Goal: Submit feedback/report problem: Provide input to the site owners about the experience or issues

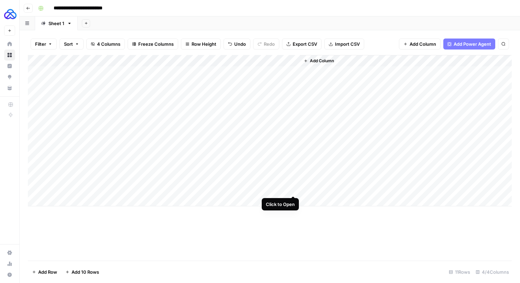
click at [294, 190] on div "Add Column" at bounding box center [270, 130] width 484 height 151
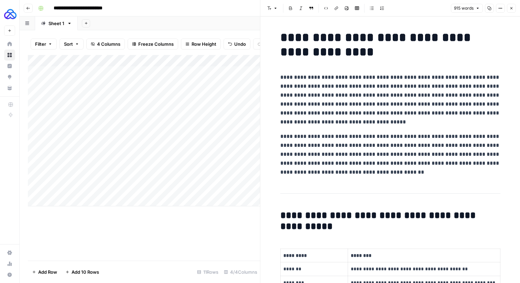
click at [408, 54] on h1 "**********" at bounding box center [390, 44] width 220 height 29
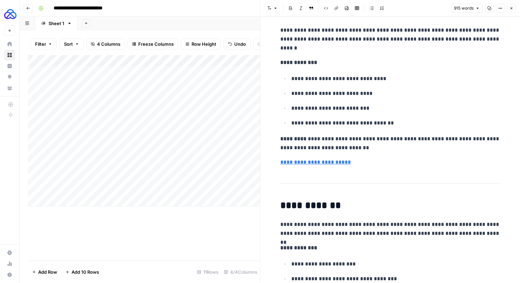
scroll to position [628, 0]
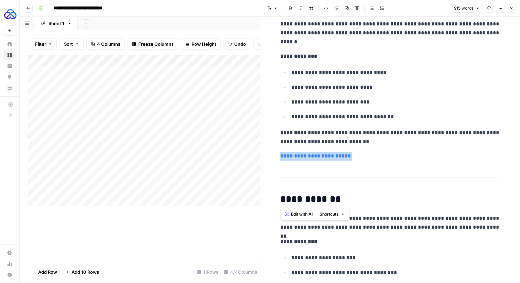
drag, startPoint x: 279, startPoint y: 197, endPoint x: 279, endPoint y: 155, distance: 42.0
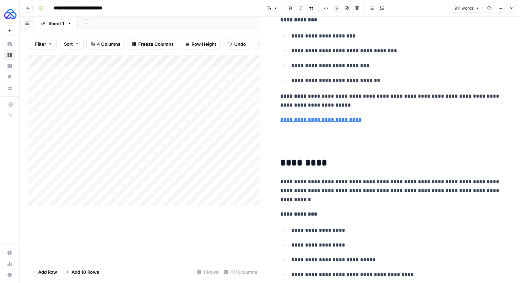
scroll to position [814, 0]
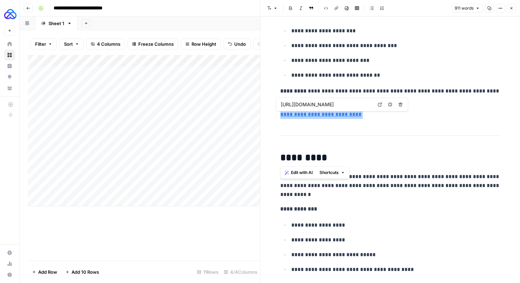
drag, startPoint x: 281, startPoint y: 155, endPoint x: 281, endPoint y: 116, distance: 38.9
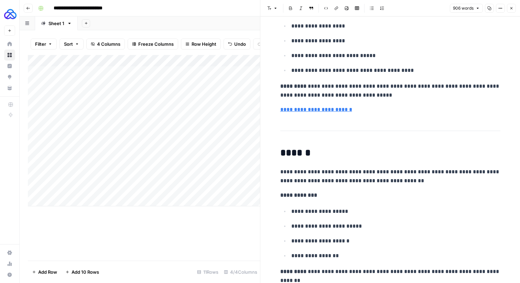
scroll to position [976, 0]
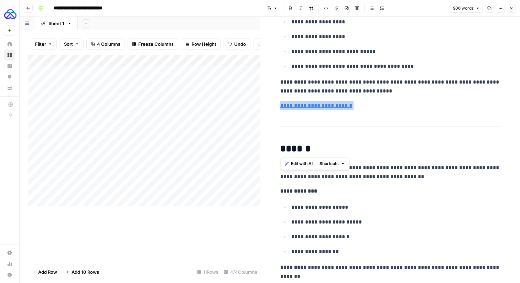
drag, startPoint x: 279, startPoint y: 148, endPoint x: 278, endPoint y: 106, distance: 41.3
click at [278, 106] on div "**********" at bounding box center [390, 280] width 228 height 2459
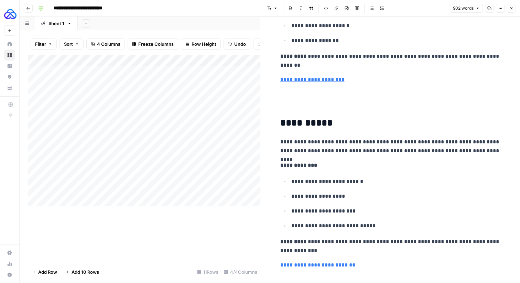
scroll to position [1146, 0]
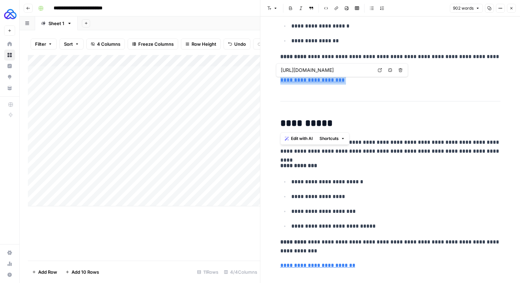
drag, startPoint x: 282, startPoint y: 125, endPoint x: 281, endPoint y: 79, distance: 45.8
click at [281, 79] on div "**********" at bounding box center [390, 90] width 228 height 2418
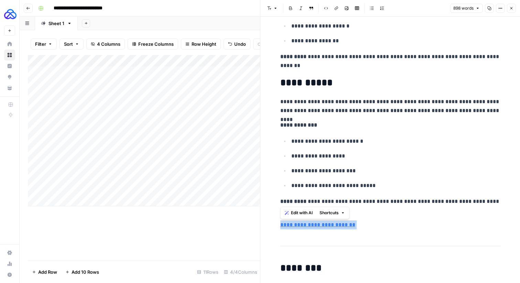
drag, startPoint x: 279, startPoint y: 266, endPoint x: 279, endPoint y: 226, distance: 40.3
click at [279, 226] on div "**********" at bounding box center [390, 70] width 228 height 2378
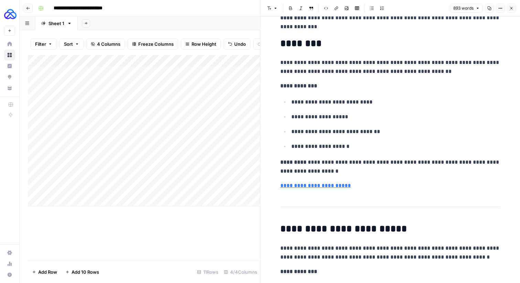
scroll to position [1343, 0]
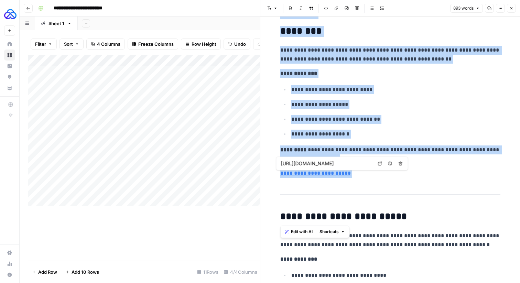
drag, startPoint x: 281, startPoint y: 218, endPoint x: 281, endPoint y: 171, distance: 47.1
click at [281, 166] on body "**********" at bounding box center [260, 141] width 520 height 283
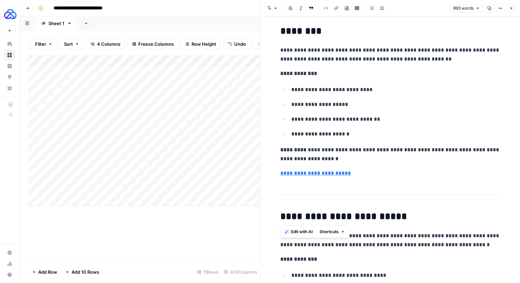
click at [281, 214] on h2 "**********" at bounding box center [390, 216] width 220 height 11
drag, startPoint x: 281, startPoint y: 217, endPoint x: 281, endPoint y: 174, distance: 42.7
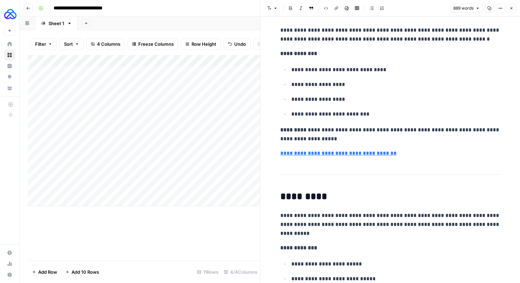
scroll to position [1510, 0]
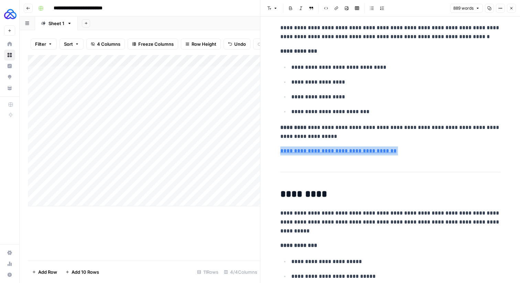
drag, startPoint x: 277, startPoint y: 196, endPoint x: 277, endPoint y: 157, distance: 38.9
drag, startPoint x: 280, startPoint y: 193, endPoint x: 278, endPoint y: 152, distance: 41.7
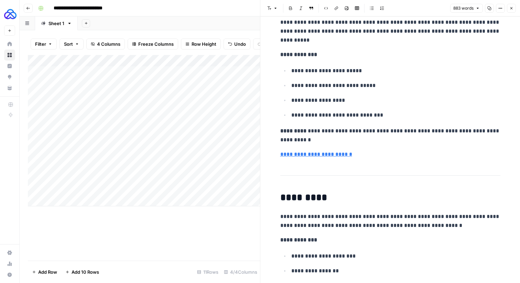
scroll to position [1671, 0]
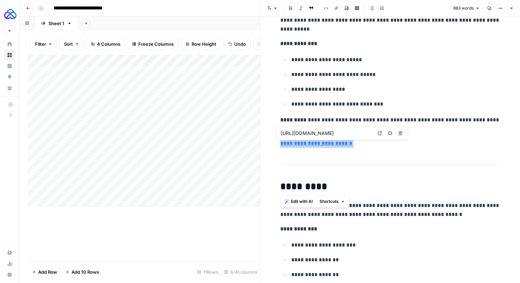
drag, startPoint x: 281, startPoint y: 186, endPoint x: 281, endPoint y: 147, distance: 39.2
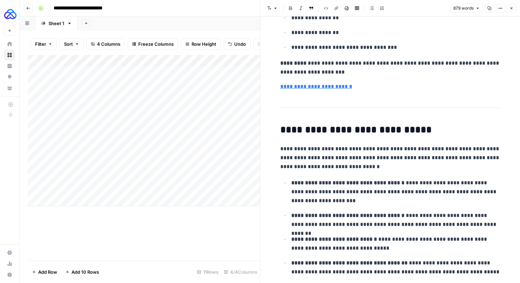
scroll to position [1904, 0]
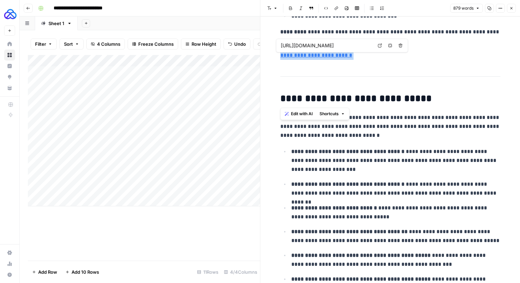
drag, startPoint x: 282, startPoint y: 97, endPoint x: 281, endPoint y: 58, distance: 39.2
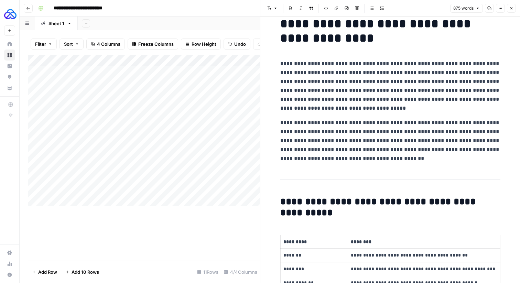
scroll to position [0, 0]
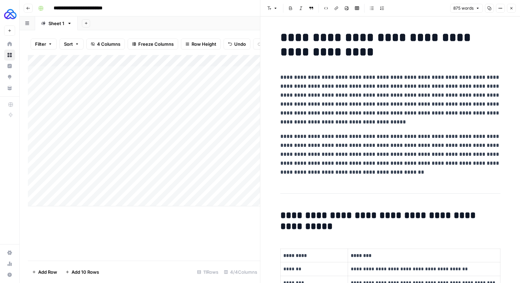
click at [333, 104] on p "**********" at bounding box center [390, 100] width 220 height 54
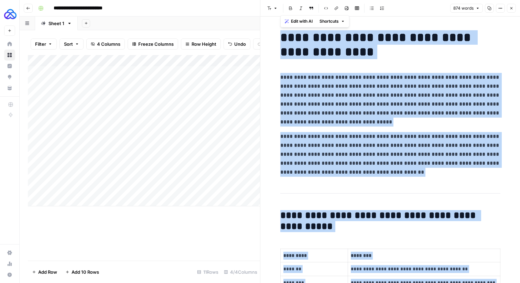
copy div "**********"
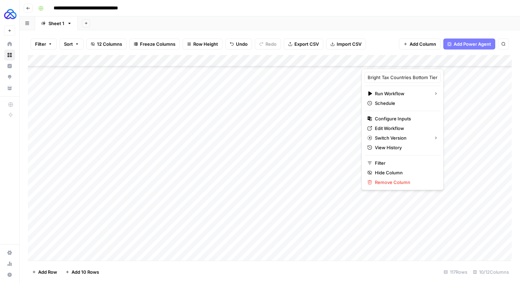
scroll to position [953, 0]
click at [371, 128] on icon at bounding box center [369, 128] width 5 height 5
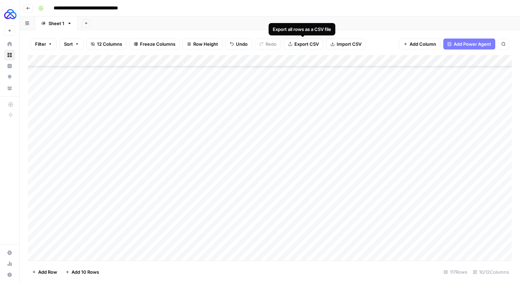
scroll to position [1186, 0]
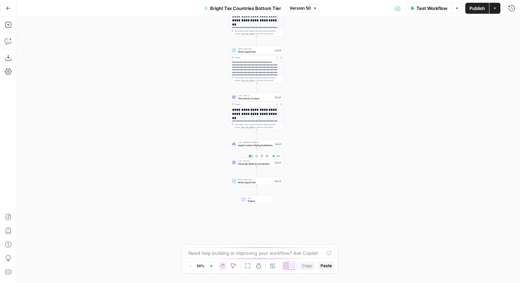
click at [244, 162] on span "Generate References Section" at bounding box center [255, 163] width 35 height 3
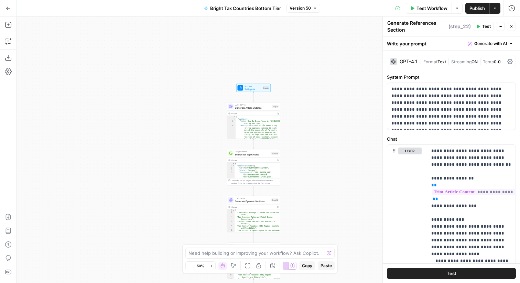
drag, startPoint x: 412, startPoint y: 29, endPoint x: 378, endPoint y: 24, distance: 34.1
click at [378, 24] on body "AUQ New Home Browse Insights Opportunities Your Data Recent Grids Highlight Con…" at bounding box center [260, 141] width 520 height 283
click at [8, 42] on icon "button" at bounding box center [8, 41] width 7 height 7
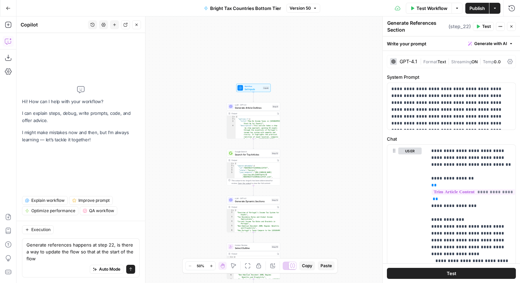
drag, startPoint x: 89, startPoint y: 257, endPoint x: 82, endPoint y: 253, distance: 8.5
click at [82, 253] on textarea "Generate references happens at step 22, is there a way to update the flow so th…" at bounding box center [80, 252] width 109 height 21
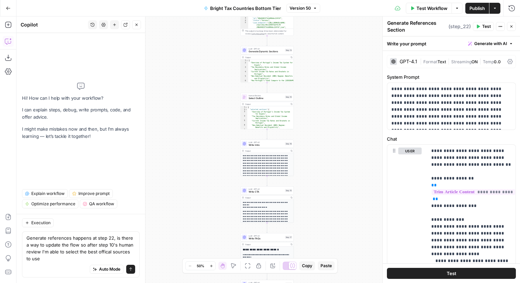
click at [103, 254] on textarea "Generate references happens at step 22, is there a way to update the flow so af…" at bounding box center [80, 249] width 109 height 28
click at [74, 256] on textarea "Generate references happens at step 22, is there a way to update the flow so af…" at bounding box center [80, 249] width 109 height 28
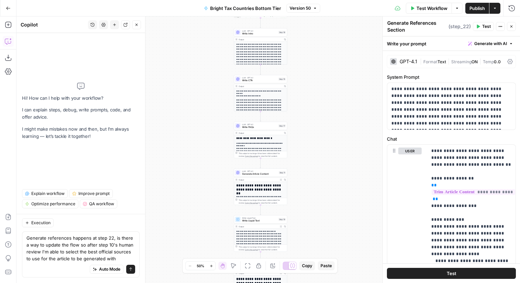
type textarea "Generate references happens at step 22, is there a way to update the flow so af…"
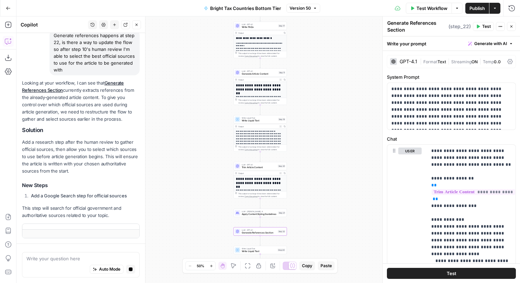
click at [260, 82] on div "**********" at bounding box center [260, 113] width 53 height 63
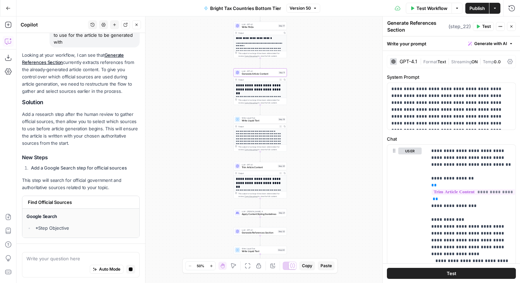
click at [260, 82] on div "**********" at bounding box center [260, 113] width 53 height 63
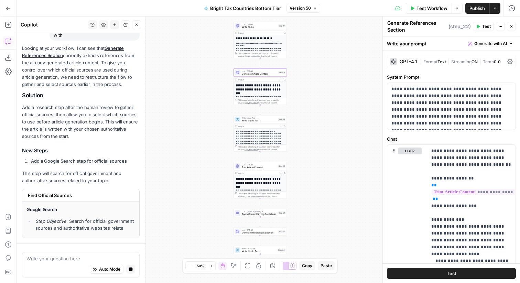
click at [256, 85] on h1 "**********" at bounding box center [260, 87] width 49 height 8
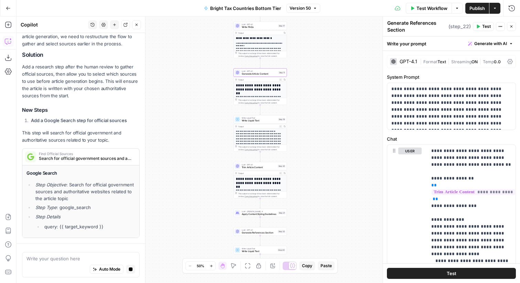
click at [256, 85] on h1 "**********" at bounding box center [260, 87] width 49 height 8
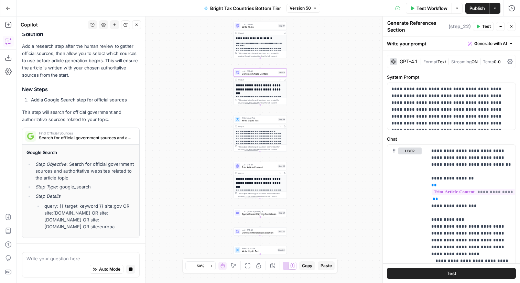
click at [262, 90] on h1 "**********" at bounding box center [260, 87] width 49 height 8
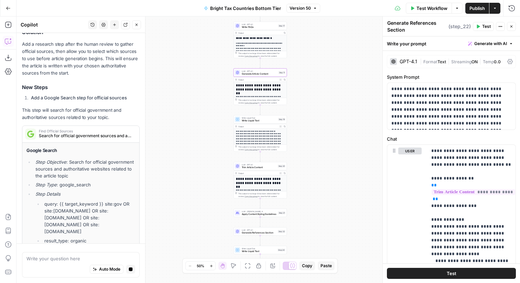
click at [262, 90] on h1 "**********" at bounding box center [260, 87] width 49 height 8
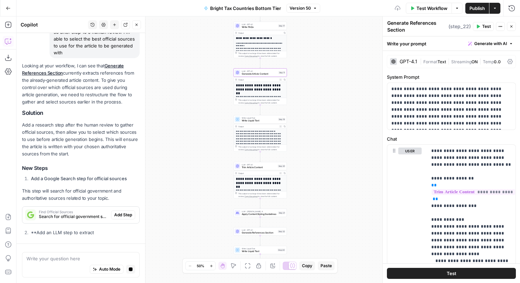
click at [280, 79] on icon "button" at bounding box center [281, 80] width 2 height 2
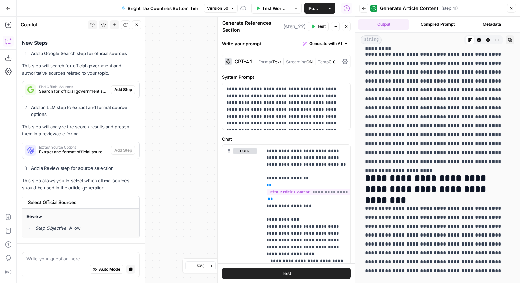
scroll to position [1690, 0]
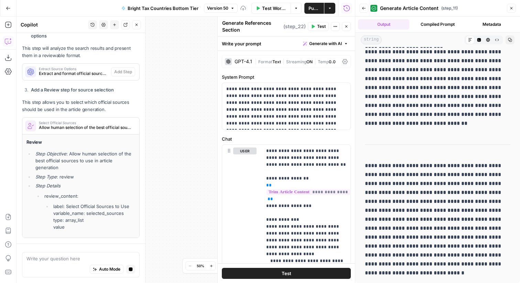
click at [515, 9] on button "Close" at bounding box center [511, 8] width 9 height 9
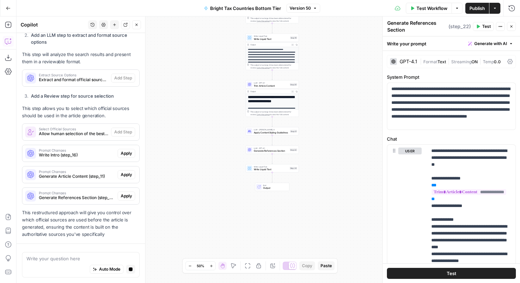
scroll to position [280, 0]
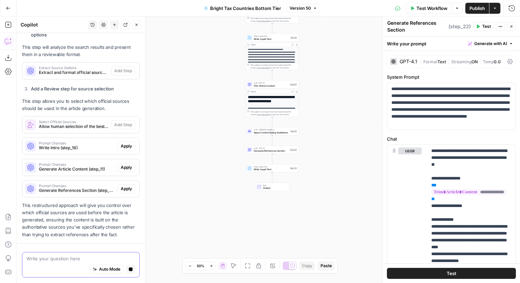
click at [52, 256] on textarea at bounding box center [80, 258] width 109 height 7
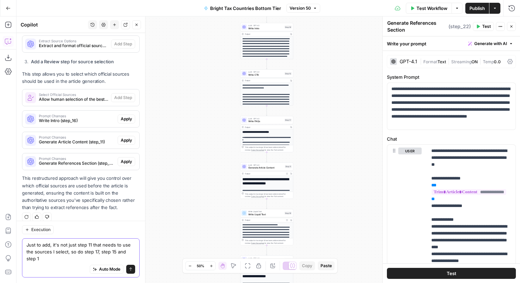
scroll to position [317, 0]
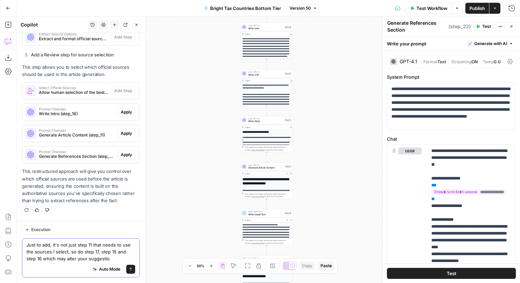
type textarea "Just to add, it's not just step 11 that needs to use the sources I select, so d…"
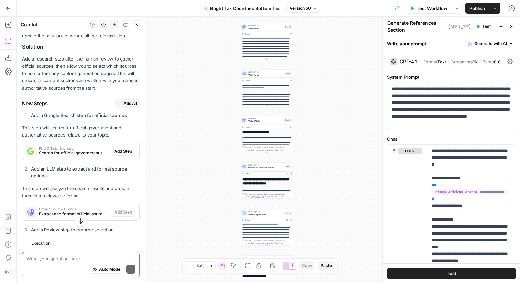
scroll to position [546, 0]
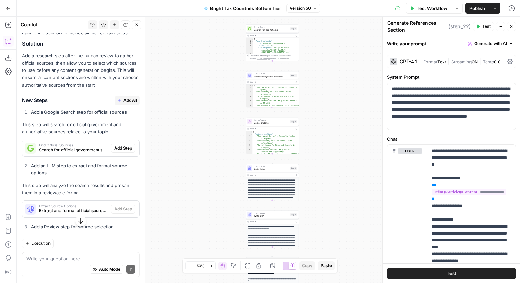
click at [126, 100] on span "Add All" at bounding box center [130, 100] width 13 height 6
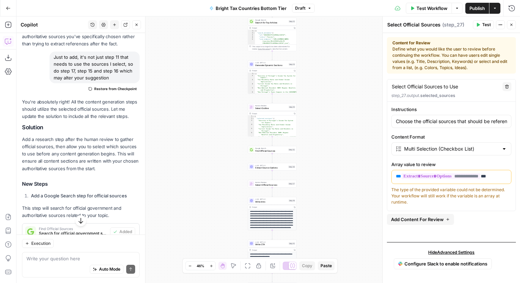
scroll to position [769, 0]
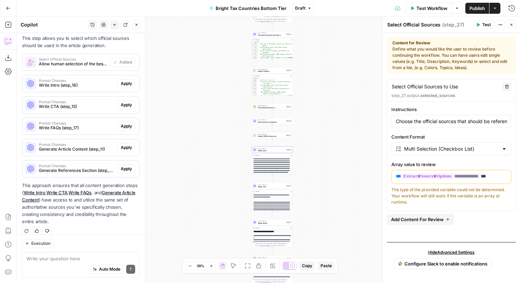
click at [131, 81] on span "Apply" at bounding box center [126, 84] width 11 height 6
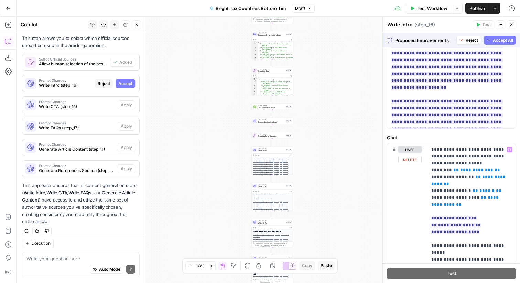
scroll to position [164, 0]
click at [504, 39] on span "Accept All" at bounding box center [503, 40] width 20 height 6
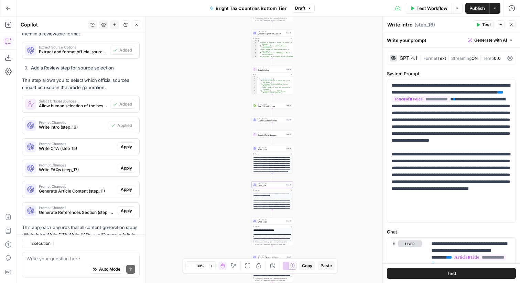
scroll to position [769, 0]
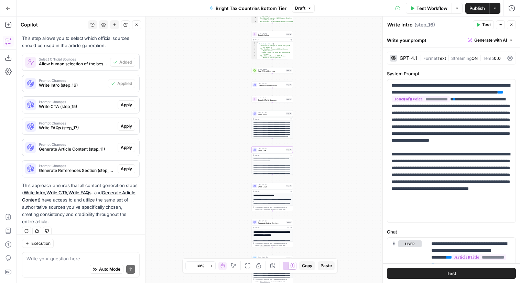
click at [130, 104] on span "Apply" at bounding box center [126, 105] width 11 height 6
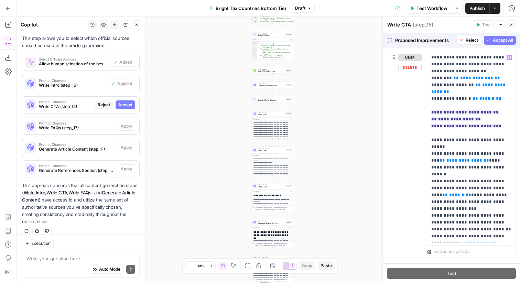
scroll to position [235, 0]
click at [498, 40] on span "Accept All" at bounding box center [503, 40] width 20 height 6
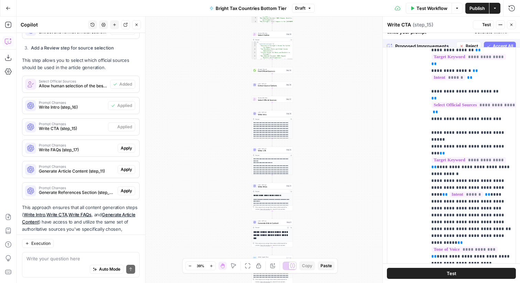
scroll to position [0, 0]
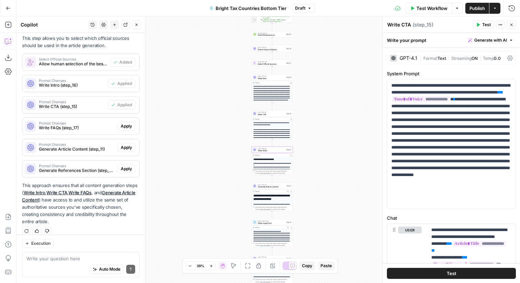
click at [122, 124] on span "Apply" at bounding box center [126, 126] width 11 height 6
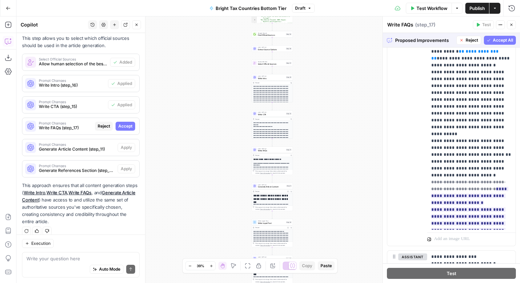
scroll to position [320, 0]
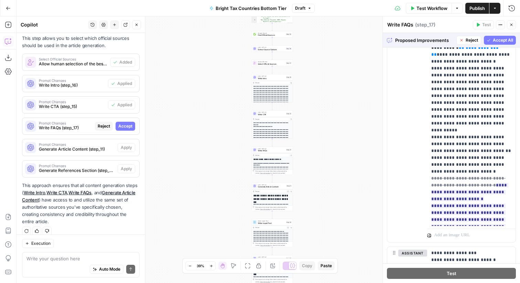
click at [497, 41] on span "Accept All" at bounding box center [503, 40] width 20 height 6
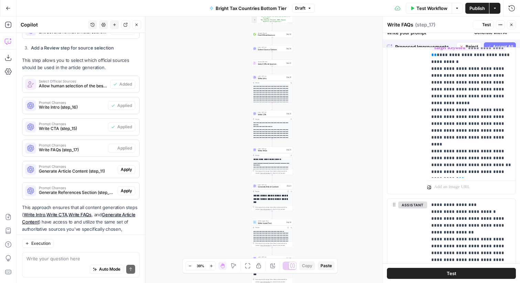
scroll to position [0, 0]
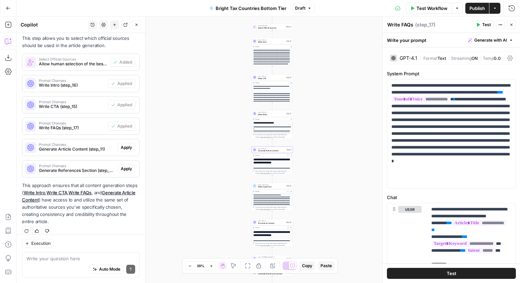
click at [128, 150] on button "Apply" at bounding box center [127, 147] width 18 height 9
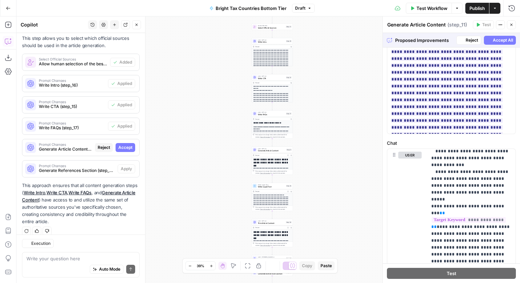
scroll to position [471, 0]
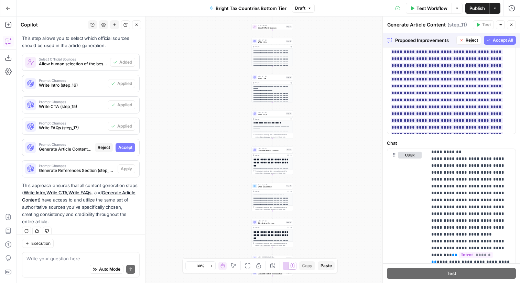
click at [501, 40] on span "Accept All" at bounding box center [503, 40] width 20 height 6
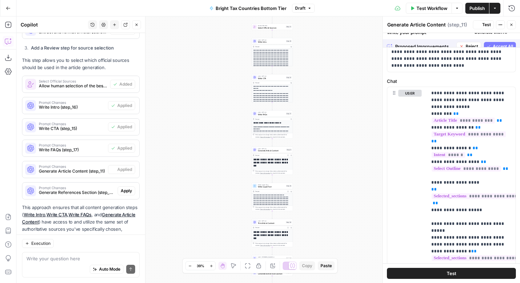
scroll to position [0, 0]
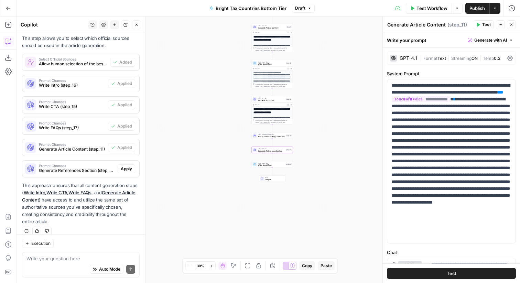
click at [131, 167] on span "Apply" at bounding box center [126, 169] width 11 height 6
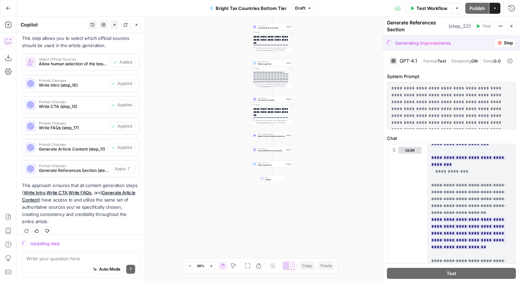
scroll to position [674, 0]
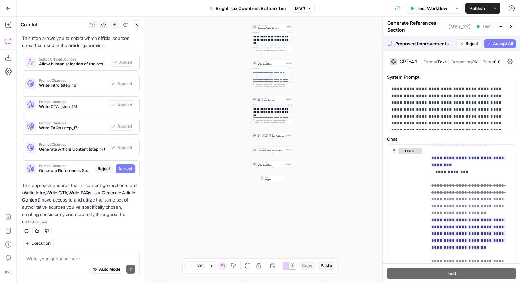
click at [503, 44] on span "Accept All" at bounding box center [503, 44] width 20 height 6
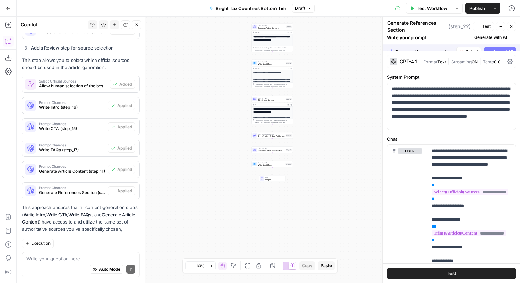
scroll to position [769, 0]
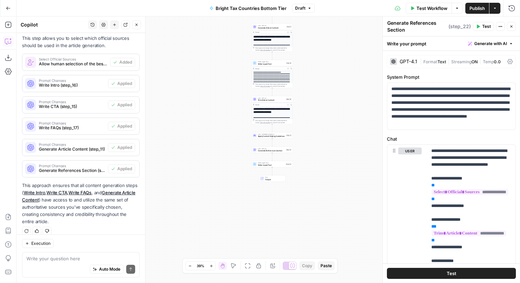
click at [473, 11] on span "Publish" at bounding box center [477, 8] width 15 height 7
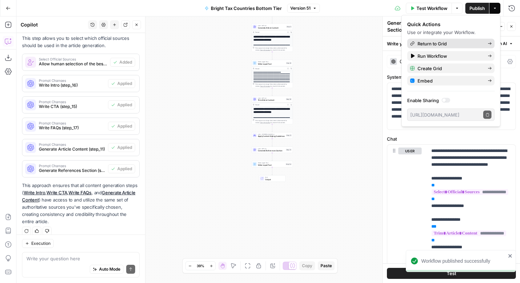
click at [424, 41] on span "Return to Grid" at bounding box center [450, 43] width 65 height 7
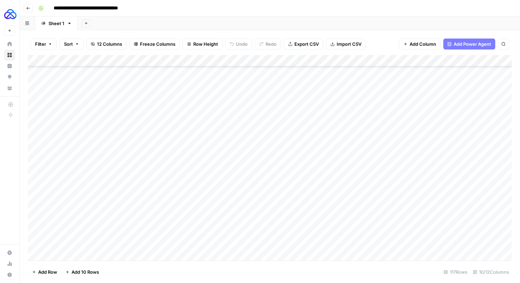
scroll to position [1186, 0]
click at [89, 232] on div "Add Column" at bounding box center [270, 158] width 484 height 206
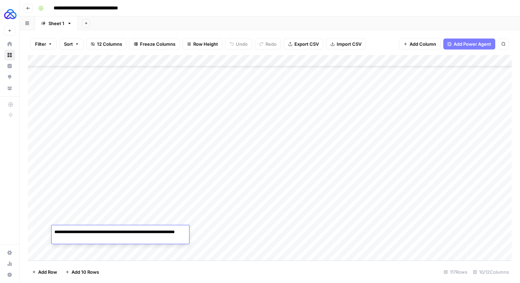
type textarea "**********"
click at [227, 251] on div "Add Column" at bounding box center [270, 158] width 484 height 206
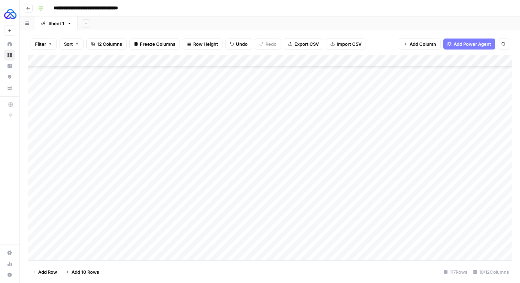
scroll to position [1197, 0]
click at [135, 229] on div "Add Column" at bounding box center [270, 158] width 484 height 206
click at [126, 220] on div "Add Column" at bounding box center [270, 158] width 484 height 206
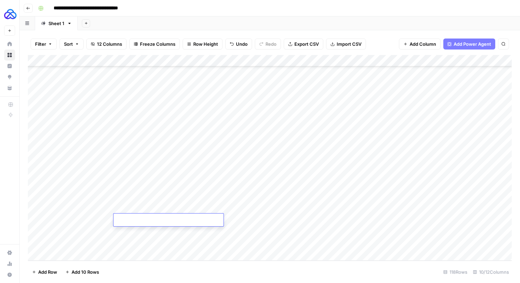
type textarea "**********"
click at [196, 206] on div "Add Column" at bounding box center [270, 158] width 484 height 206
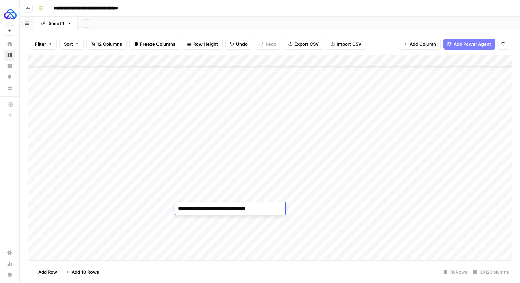
click at [196, 206] on textarea "**********" at bounding box center [230, 209] width 110 height 10
click at [197, 221] on div "Add Column" at bounding box center [270, 158] width 484 height 206
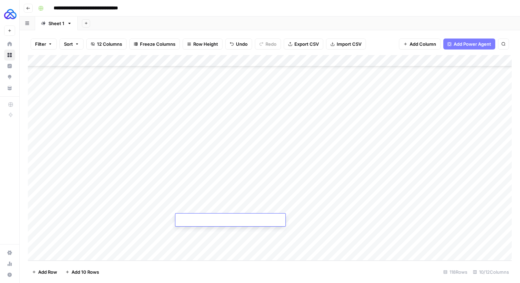
type textarea "**********"
click at [243, 206] on div "Add Column" at bounding box center [270, 158] width 484 height 206
click at [244, 206] on div "Add Column" at bounding box center [270, 158] width 484 height 206
click at [244, 206] on textarea "****" at bounding box center [292, 209] width 110 height 10
click at [246, 221] on div "Add Column" at bounding box center [270, 158] width 484 height 206
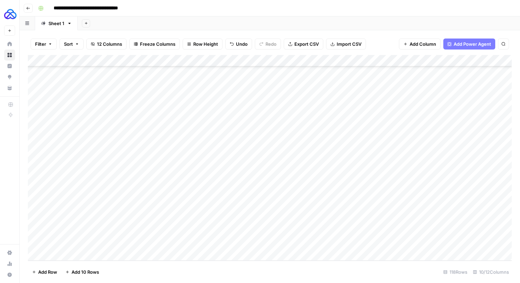
click at [246, 221] on div "Add Column" at bounding box center [270, 158] width 484 height 206
click at [317, 210] on div "Add Column" at bounding box center [270, 158] width 484 height 206
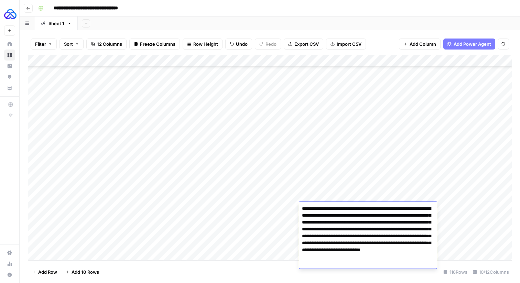
click at [317, 210] on textarea "**********" at bounding box center [368, 236] width 138 height 65
click at [270, 212] on div "Add Column" at bounding box center [270, 158] width 484 height 206
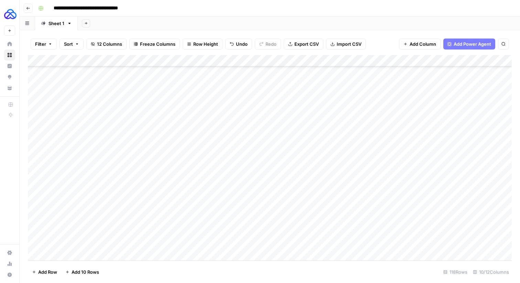
click at [316, 216] on div "Add Column" at bounding box center [270, 158] width 484 height 206
click at [317, 216] on div "Add Column" at bounding box center [270, 158] width 484 height 206
type textarea "**********"
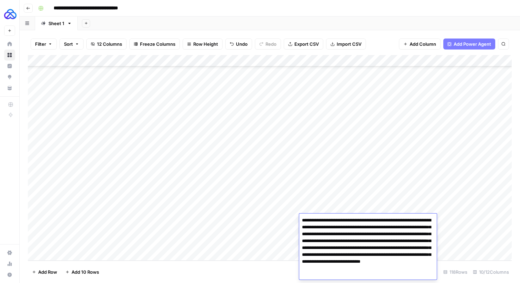
click at [270, 210] on div "Add Column" at bounding box center [270, 158] width 484 height 206
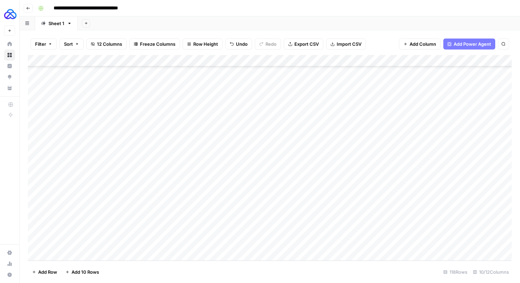
click at [392, 220] on div "Add Column" at bounding box center [270, 158] width 484 height 206
click at [417, 218] on div "Add Column" at bounding box center [270, 158] width 484 height 206
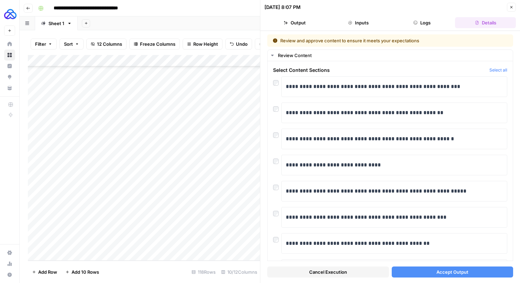
click at [83, 221] on div "Add Column" at bounding box center [144, 158] width 232 height 206
click at [170, 245] on div "Add Column" at bounding box center [144, 158] width 232 height 206
click at [278, 190] on div at bounding box center [277, 186] width 8 height 10
click at [431, 269] on button "Accept Output" at bounding box center [453, 272] width 122 height 11
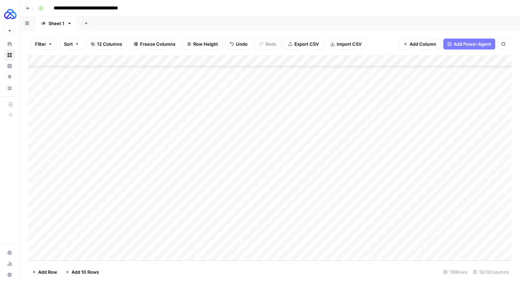
click at [409, 220] on div "Add Column" at bounding box center [270, 158] width 484 height 206
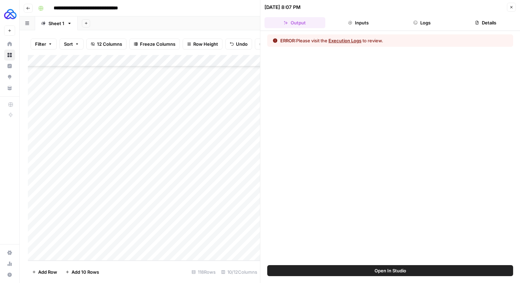
click at [351, 42] on button "Execution Logs" at bounding box center [345, 40] width 33 height 7
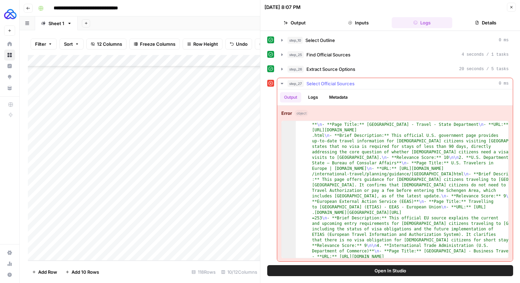
scroll to position [17, 0]
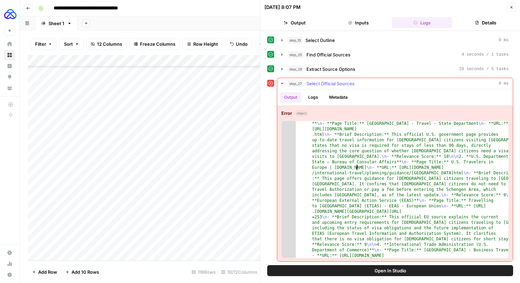
type textarea "**********"
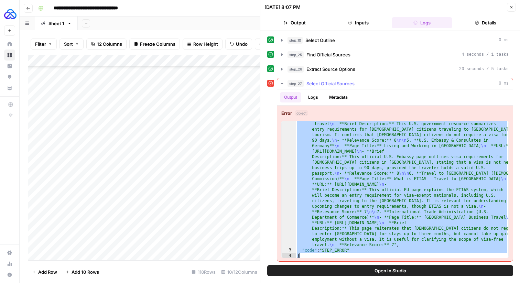
scroll to position [1, 0]
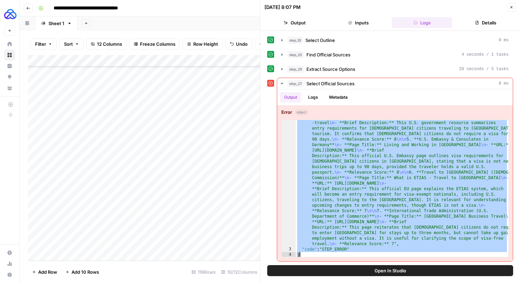
click at [510, 10] on button "Close" at bounding box center [511, 7] width 9 height 9
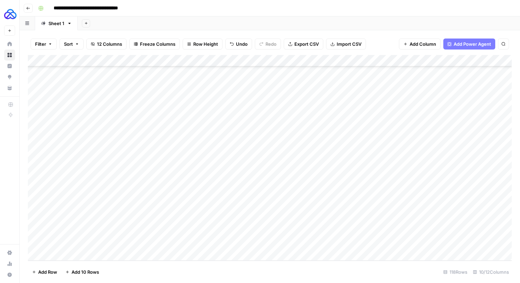
click at [392, 219] on div "Add Column" at bounding box center [270, 158] width 484 height 206
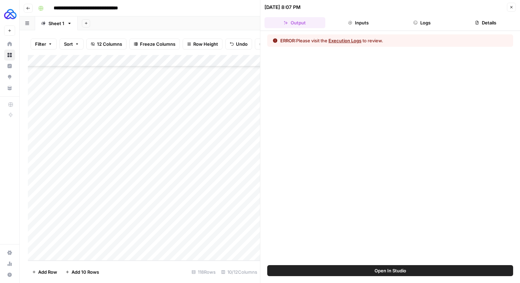
click at [346, 42] on button "Execution Logs" at bounding box center [345, 40] width 33 height 7
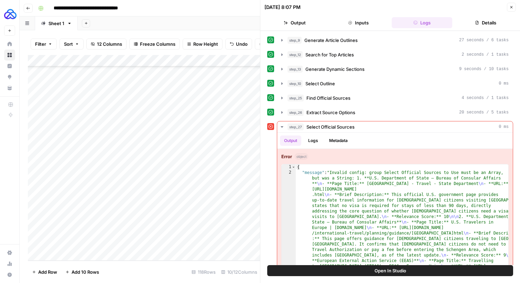
click at [510, 7] on icon "button" at bounding box center [512, 7] width 4 height 4
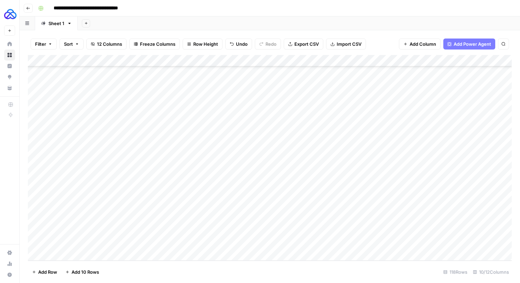
click at [409, 60] on div "Add Column" at bounding box center [270, 158] width 484 height 206
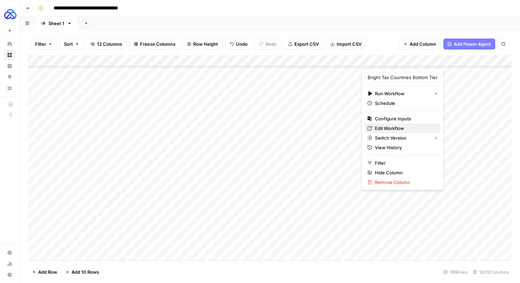
click at [380, 127] on span "Edit Workflow" at bounding box center [405, 128] width 60 height 7
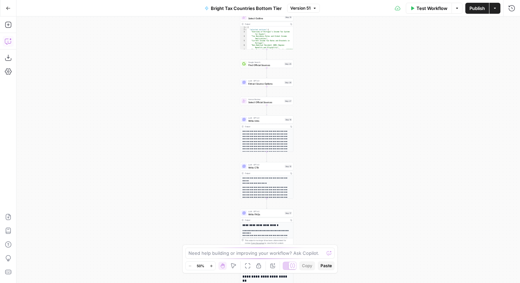
click at [6, 41] on icon "button" at bounding box center [8, 41] width 7 height 7
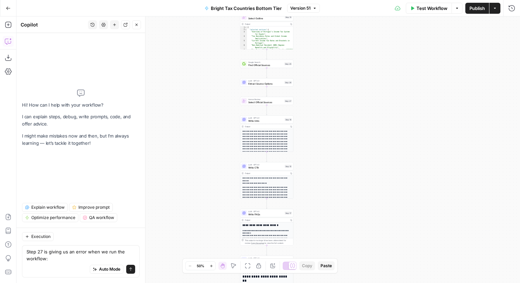
type textarea "Lore 15 ip dolors am co adipi elit se doe tem incididu: { "utlabor": "Etdolor m…"
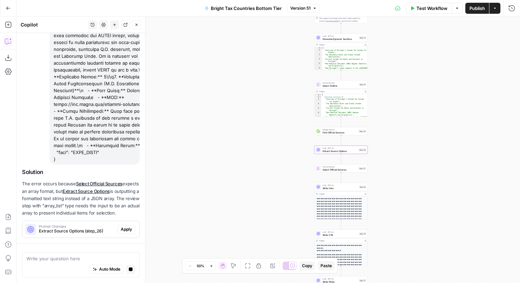
scroll to position [574, 0]
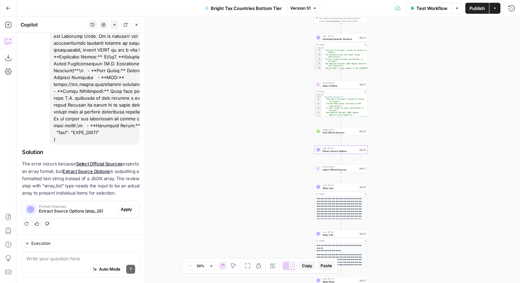
click at [124, 211] on span "Apply" at bounding box center [126, 209] width 11 height 6
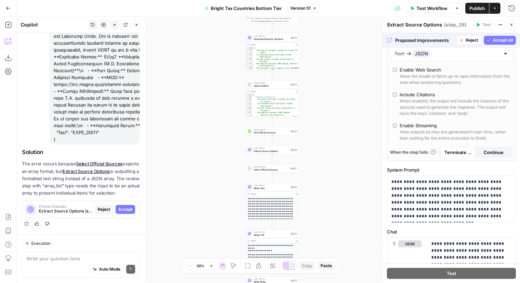
scroll to position [183, 0]
click at [503, 37] on span "Accept All" at bounding box center [503, 40] width 20 height 6
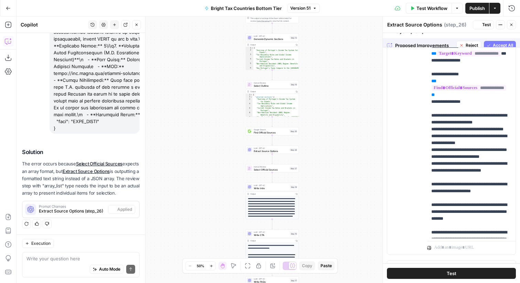
scroll to position [0, 0]
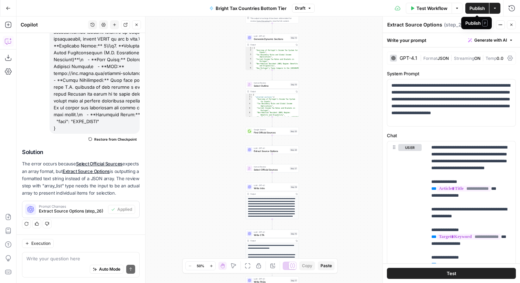
click at [480, 10] on span "Publish" at bounding box center [477, 8] width 15 height 7
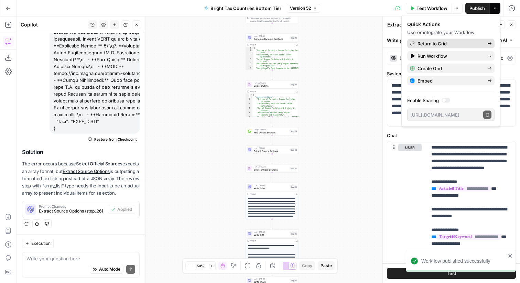
click at [442, 44] on span "Return to Grid" at bounding box center [450, 43] width 65 height 7
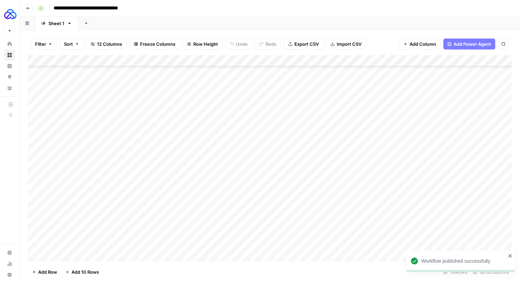
scroll to position [1197, 0]
click at [417, 220] on div "Add Column" at bounding box center [270, 158] width 484 height 206
click at [409, 217] on div "Add Column" at bounding box center [270, 158] width 484 height 206
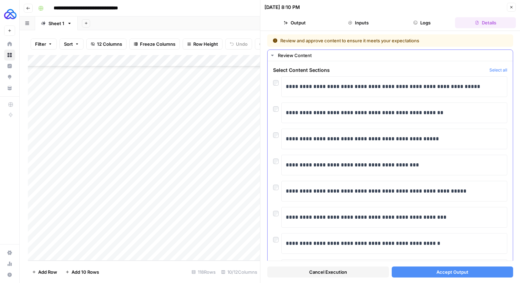
click at [275, 112] on div "**********" at bounding box center [390, 113] width 234 height 21
click at [413, 270] on button "Accept Output" at bounding box center [453, 272] width 122 height 11
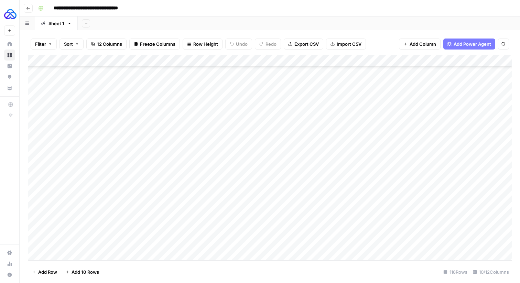
click at [410, 220] on div "Add Column" at bounding box center [270, 158] width 484 height 206
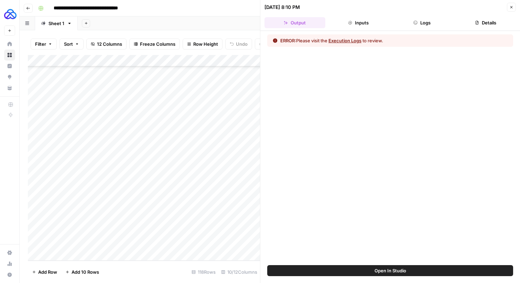
click at [344, 42] on button "Execution Logs" at bounding box center [345, 40] width 33 height 7
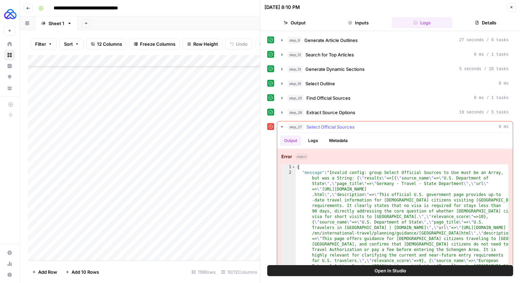
type textarea "**********"
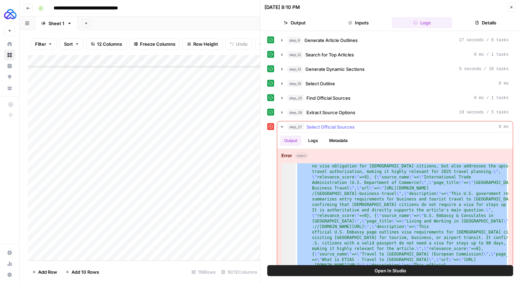
scroll to position [43, 0]
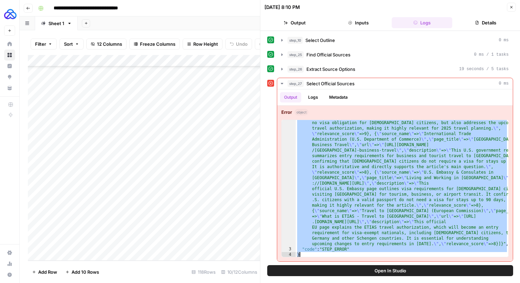
click at [513, 10] on button "Close" at bounding box center [511, 7] width 9 height 9
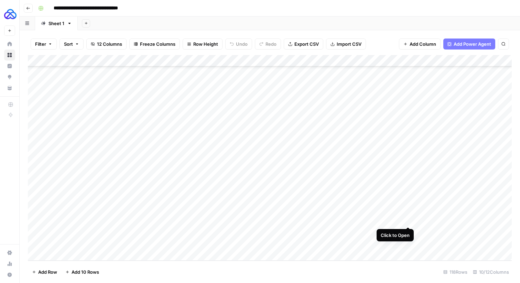
click at [409, 220] on div "Add Column" at bounding box center [270, 158] width 484 height 206
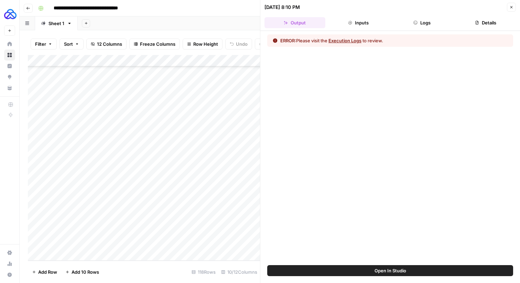
click at [346, 43] on button "Execution Logs" at bounding box center [345, 40] width 33 height 7
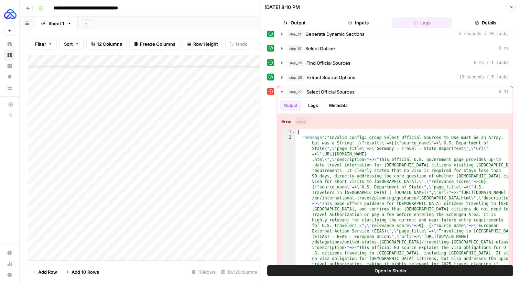
scroll to position [43, 0]
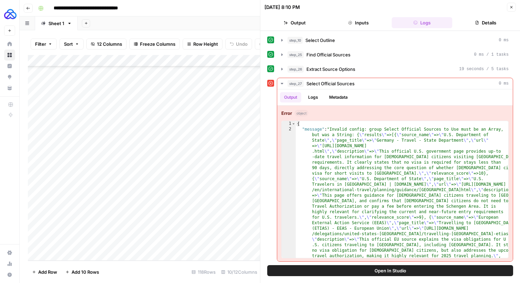
click at [513, 6] on icon "button" at bounding box center [512, 7] width 4 height 4
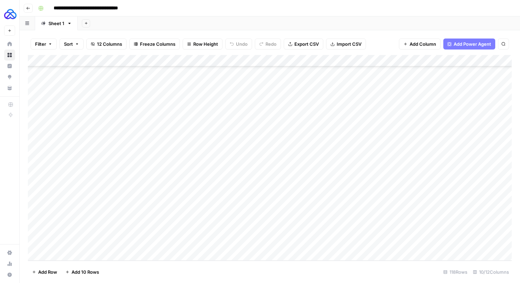
click at [409, 60] on div "Add Column" at bounding box center [270, 158] width 484 height 206
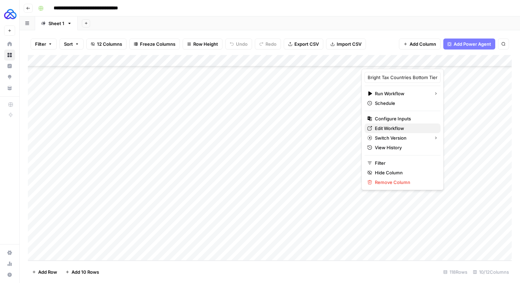
click at [384, 130] on span "Edit Workflow" at bounding box center [405, 128] width 60 height 7
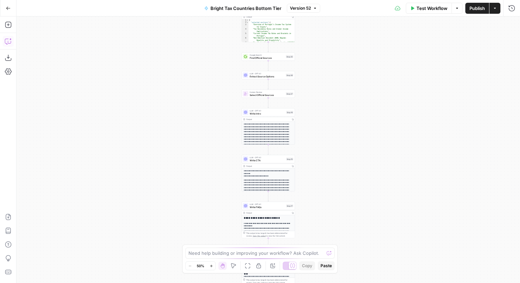
click at [9, 39] on icon "button" at bounding box center [8, 41] width 7 height 7
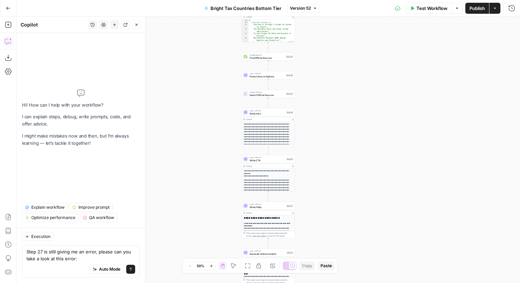
type textarea "Step 27 is still giving me an error, please can you take a look at this error: …"
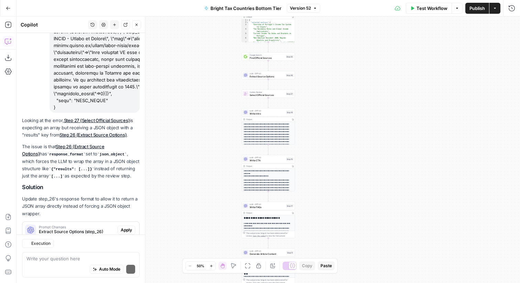
scroll to position [488, 0]
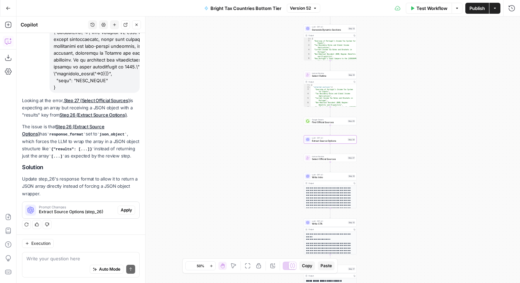
click at [123, 211] on span "Apply" at bounding box center [126, 210] width 11 height 6
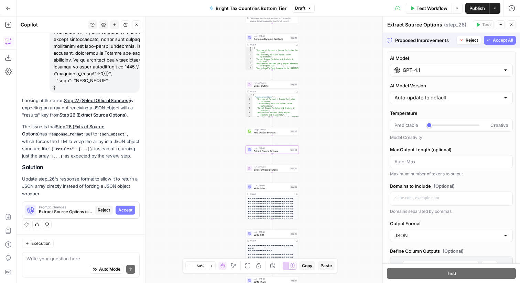
click at [127, 206] on button "Accept" at bounding box center [126, 210] width 20 height 9
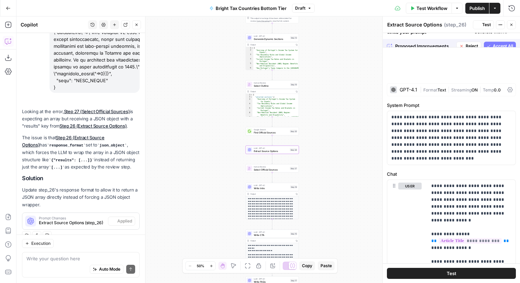
scroll to position [499, 0]
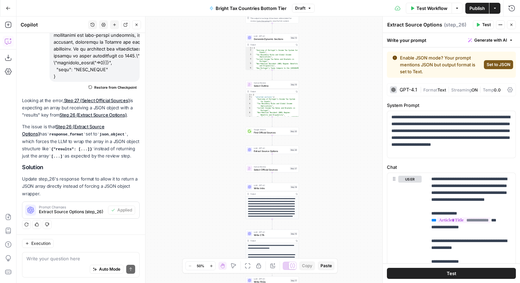
click at [501, 65] on span "Set to JSON" at bounding box center [499, 65] width 24 height 6
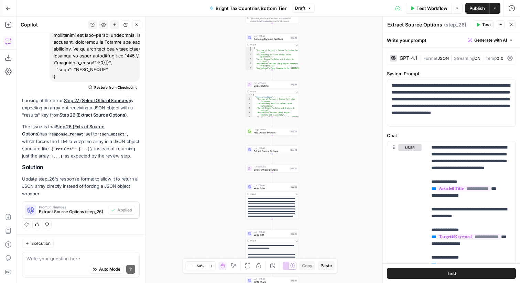
click at [475, 8] on span "Publish" at bounding box center [477, 8] width 15 height 7
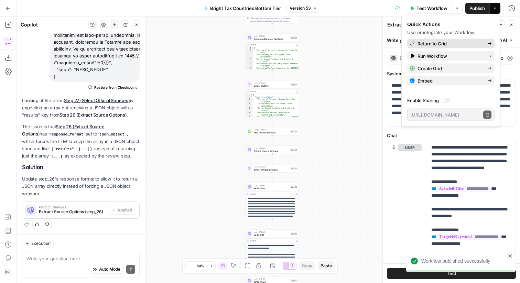
click at [446, 44] on span "Return to Grid" at bounding box center [450, 43] width 65 height 7
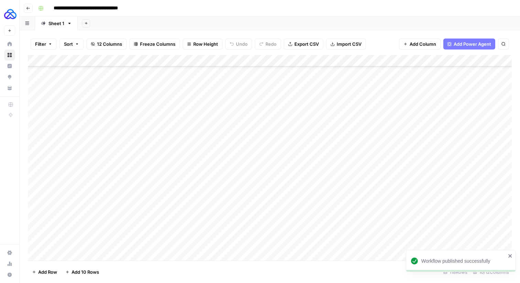
scroll to position [1197, 0]
click at [416, 221] on div "Add Column" at bounding box center [270, 158] width 484 height 206
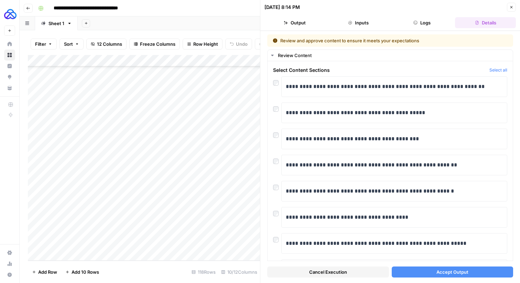
click at [430, 274] on button "Accept Output" at bounding box center [453, 272] width 122 height 11
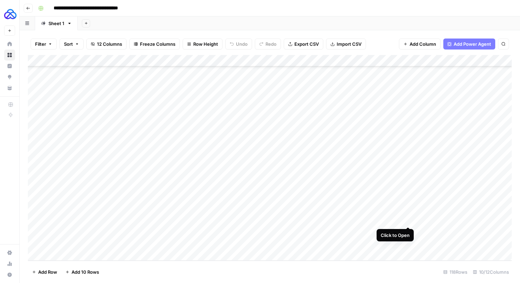
click at [409, 219] on div "Add Column" at bounding box center [270, 158] width 484 height 206
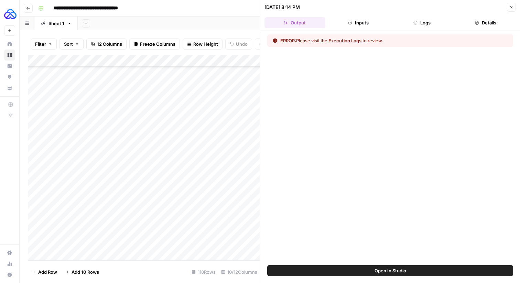
click at [353, 42] on button "Execution Logs" at bounding box center [345, 40] width 33 height 7
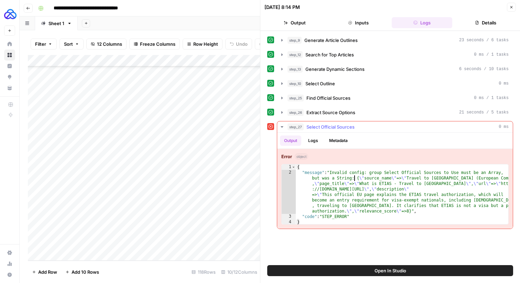
click at [354, 177] on div "{ "message" : "Invalid config: group Select Official Sources to Use must be an …" at bounding box center [402, 200] width 213 height 72
type textarea "**********"
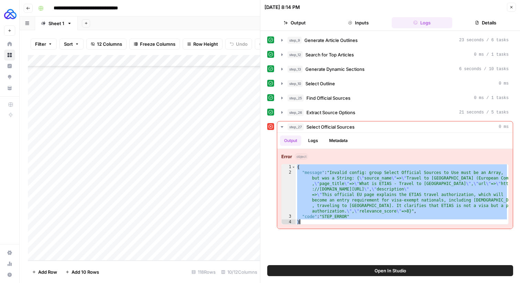
click at [509, 4] on button "Close" at bounding box center [511, 7] width 9 height 9
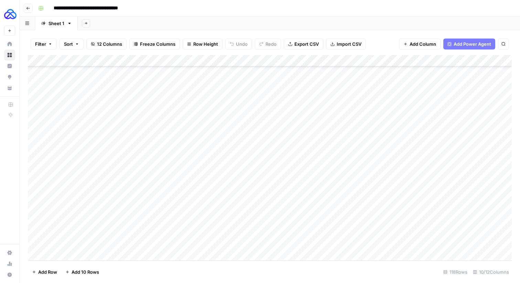
click at [408, 60] on div "Add Column" at bounding box center [270, 158] width 484 height 206
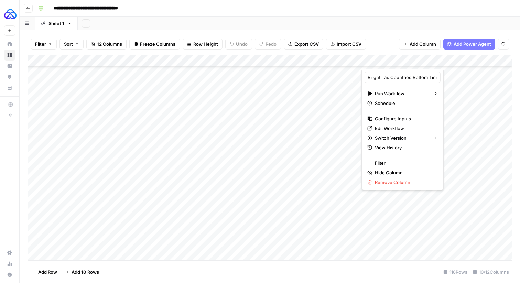
click at [370, 218] on div "Add Column" at bounding box center [270, 158] width 484 height 206
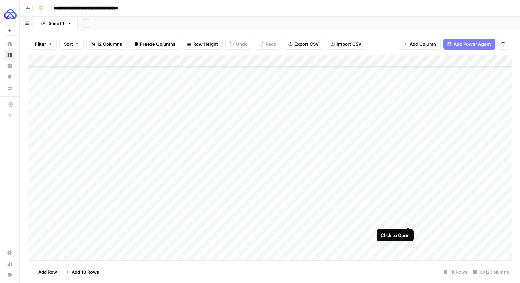
click at [409, 218] on div "Add Column" at bounding box center [270, 158] width 484 height 206
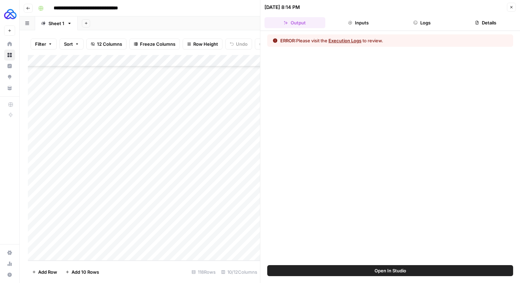
click at [342, 38] on button "Execution Logs" at bounding box center [345, 40] width 33 height 7
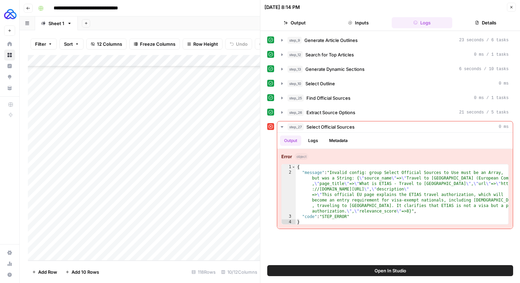
click at [510, 6] on icon "button" at bounding box center [512, 7] width 4 height 4
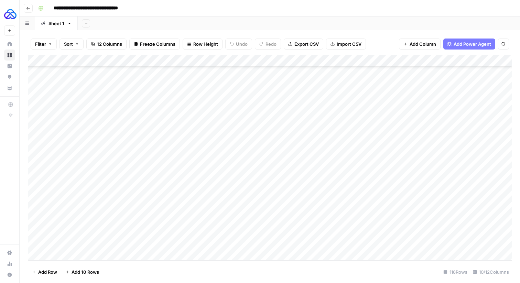
click at [409, 59] on div "Add Column" at bounding box center [270, 158] width 484 height 206
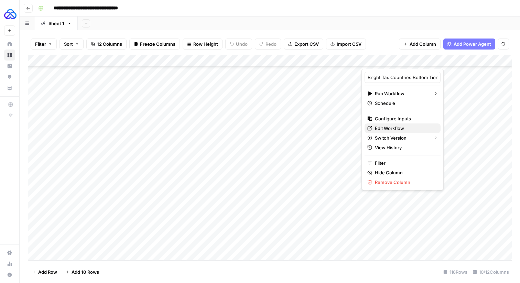
click at [383, 125] on link "Edit Workflow" at bounding box center [403, 129] width 76 height 10
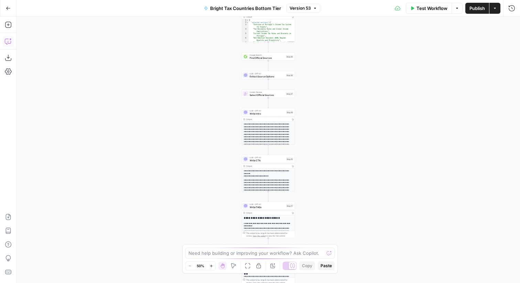
click at [6, 42] on icon "button" at bounding box center [8, 41] width 7 height 7
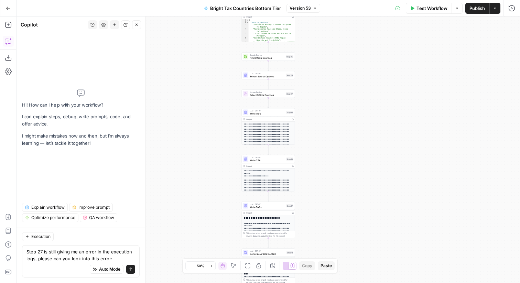
type textarea "Step 27 is still giving me an error in the execution logs, please can you look …"
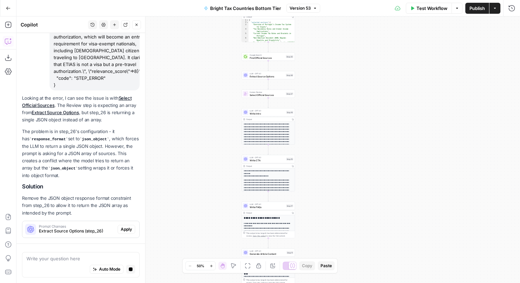
scroll to position [180, 0]
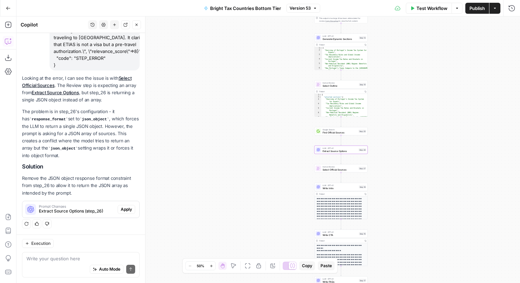
click at [128, 206] on span "Apply" at bounding box center [126, 209] width 11 height 6
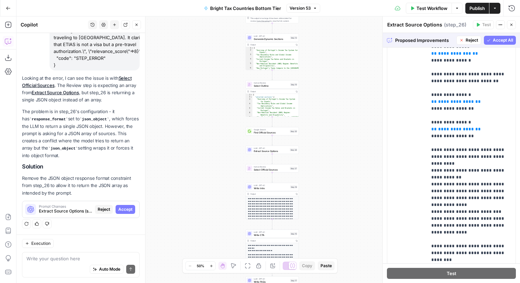
scroll to position [521, 0]
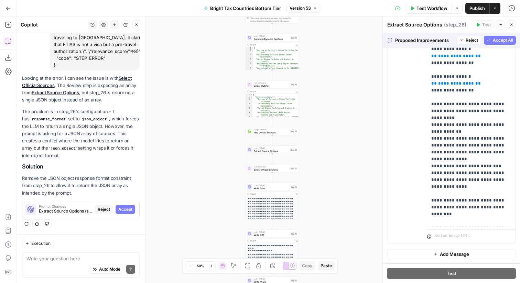
click at [506, 37] on span "Accept All" at bounding box center [503, 40] width 20 height 6
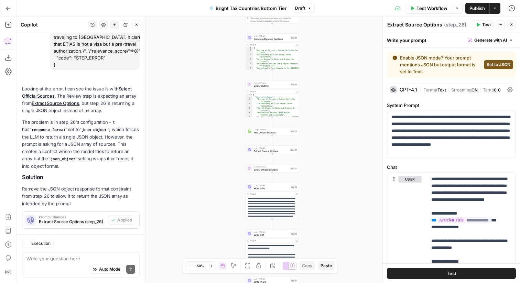
scroll to position [191, 0]
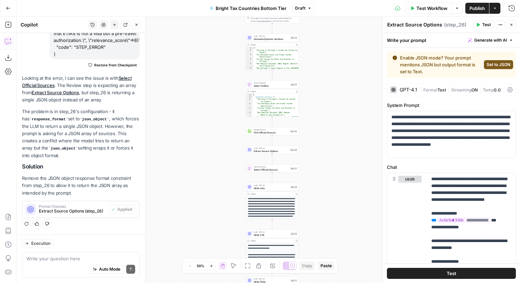
click at [480, 5] on span "Publish" at bounding box center [477, 8] width 15 height 7
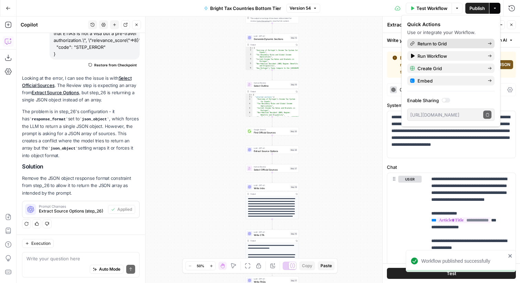
click at [440, 43] on span "Return to Grid" at bounding box center [450, 43] width 65 height 7
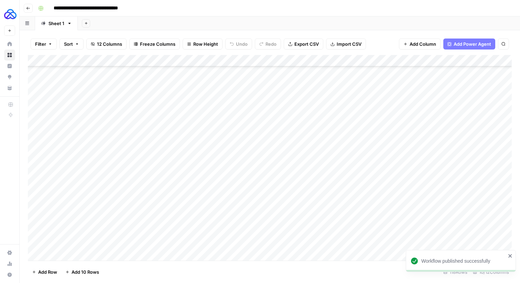
scroll to position [1197, 0]
click at [416, 219] on div "Add Column" at bounding box center [270, 158] width 484 height 206
click at [418, 219] on div "Add Column" at bounding box center [270, 158] width 484 height 206
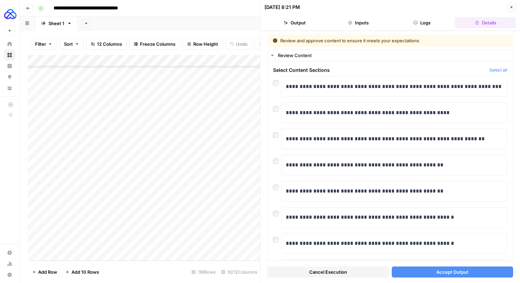
click at [412, 276] on button "Accept Output" at bounding box center [453, 272] width 122 height 11
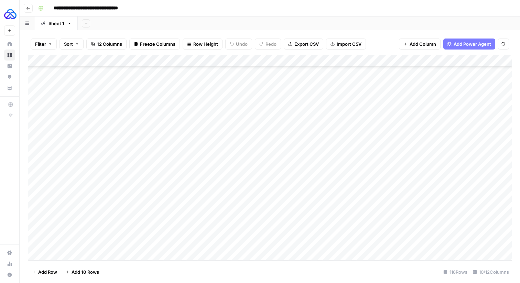
click at [418, 220] on div "Add Column" at bounding box center [270, 158] width 484 height 206
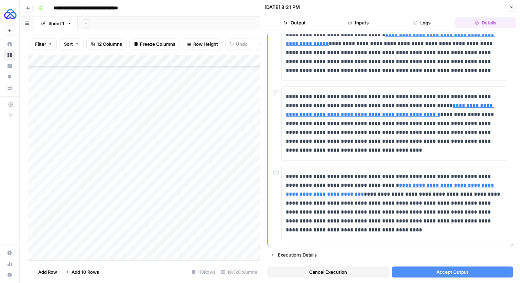
scroll to position [314, 0]
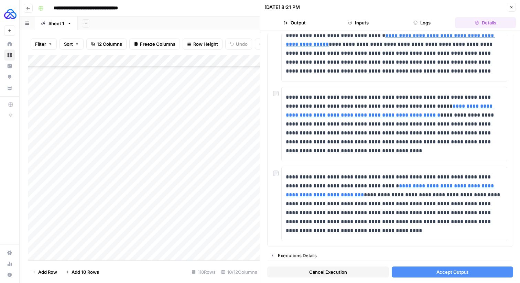
click at [415, 271] on button "Accept Output" at bounding box center [453, 272] width 122 height 11
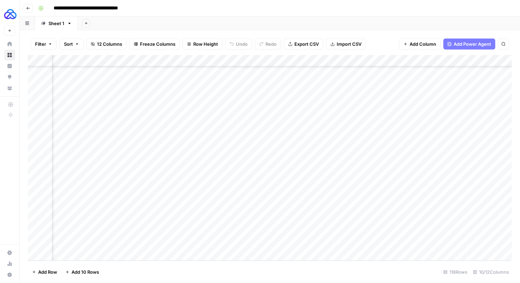
scroll to position [1197, 178]
click at [301, 220] on div "Add Column" at bounding box center [270, 158] width 484 height 206
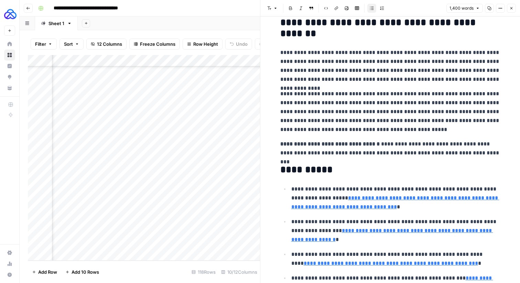
scroll to position [1429, 0]
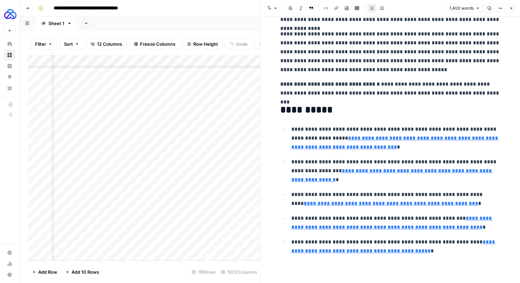
type input "[URL][DOMAIN_NAME]"
drag, startPoint x: 451, startPoint y: 254, endPoint x: 276, endPoint y: 110, distance: 225.6
copy div "**********"
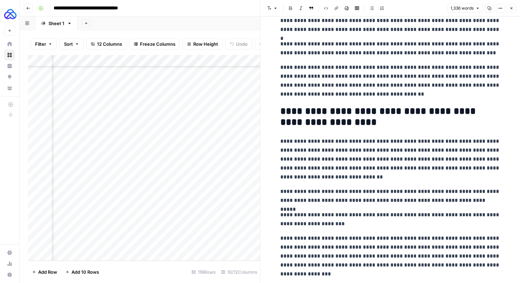
scroll to position [0, 0]
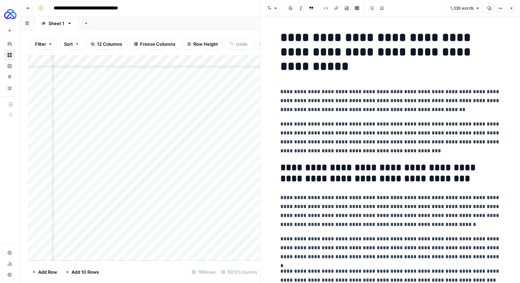
click at [281, 36] on h1 "**********" at bounding box center [390, 51] width 220 height 43
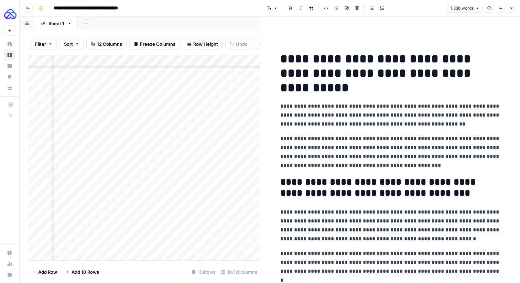
click at [293, 35] on p at bounding box center [390, 34] width 220 height 9
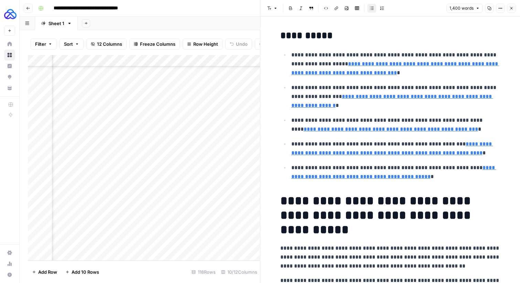
type input "[URL][DOMAIN_NAME]"
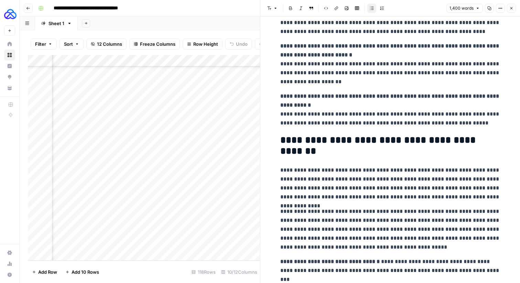
scroll to position [1451, 0]
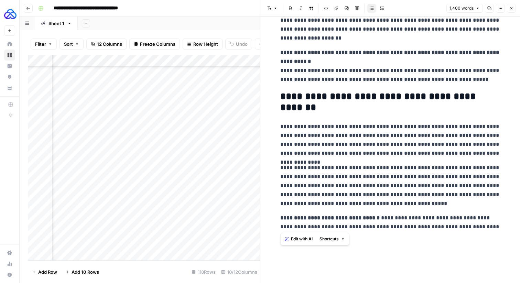
drag, startPoint x: 489, startPoint y: 229, endPoint x: 279, endPoint y: 98, distance: 248.2
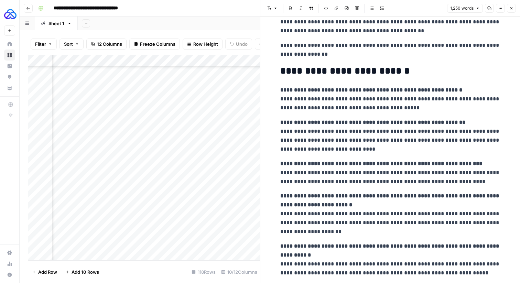
scroll to position [1181, 0]
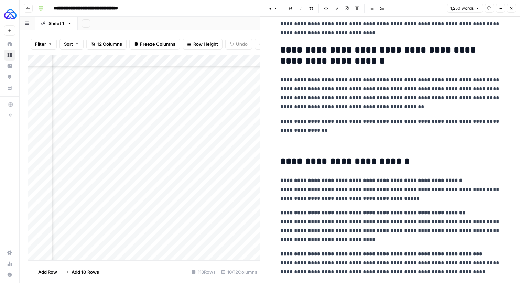
click at [293, 143] on p at bounding box center [390, 144] width 220 height 9
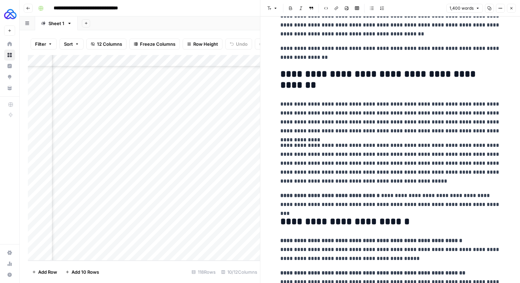
scroll to position [1255, 0]
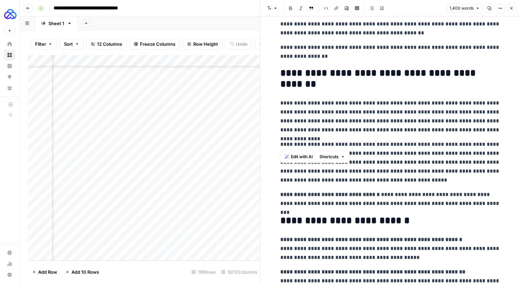
drag, startPoint x: 279, startPoint y: 144, endPoint x: 276, endPoint y: 105, distance: 39.4
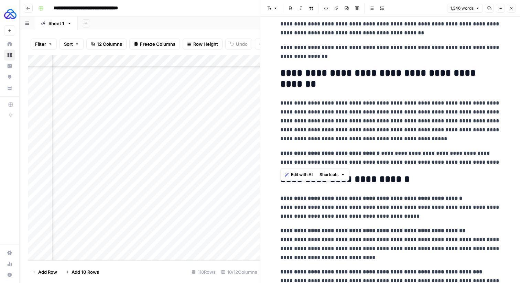
drag, startPoint x: 485, startPoint y: 161, endPoint x: 275, endPoint y: 152, distance: 210.7
click at [336, 150] on p "**********" at bounding box center [390, 158] width 220 height 18
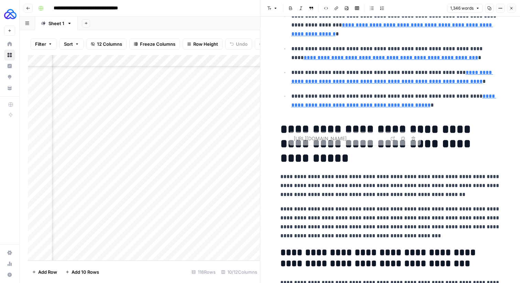
scroll to position [73, 0]
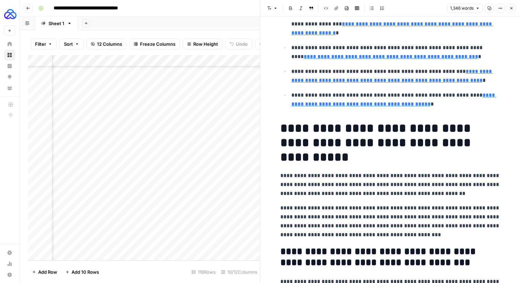
type input "[URL][DOMAIN_NAME]"
copy div "**********"
click at [512, 8] on icon "button" at bounding box center [512, 8] width 4 height 4
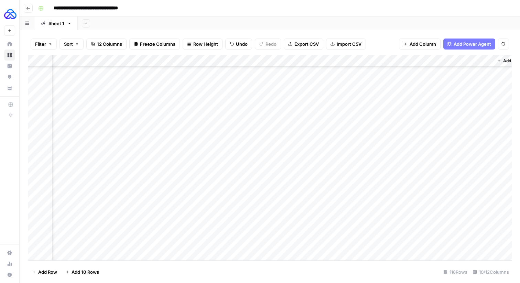
click at [397, 219] on div "Add Column" at bounding box center [270, 158] width 484 height 206
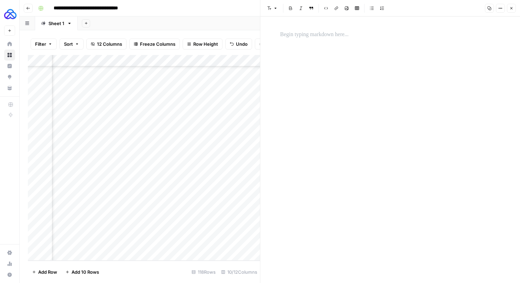
click at [343, 137] on div at bounding box center [390, 150] width 228 height 267
click at [304, 59] on div at bounding box center [390, 150] width 228 height 267
click at [292, 31] on p at bounding box center [390, 34] width 220 height 9
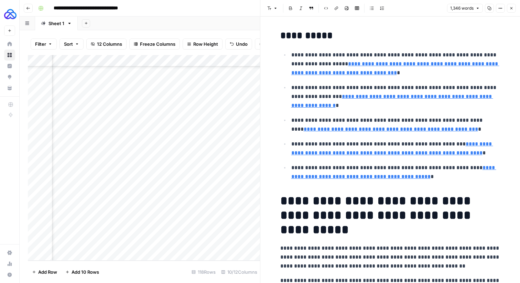
click at [514, 9] on button "Close" at bounding box center [511, 8] width 9 height 9
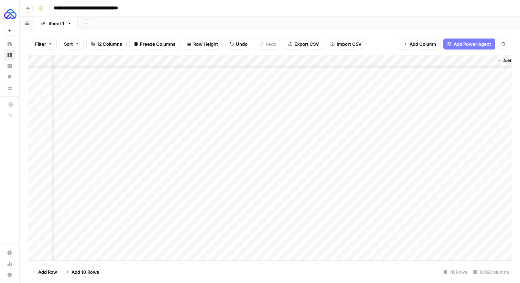
click at [459, 218] on div "Add Column" at bounding box center [270, 158] width 484 height 206
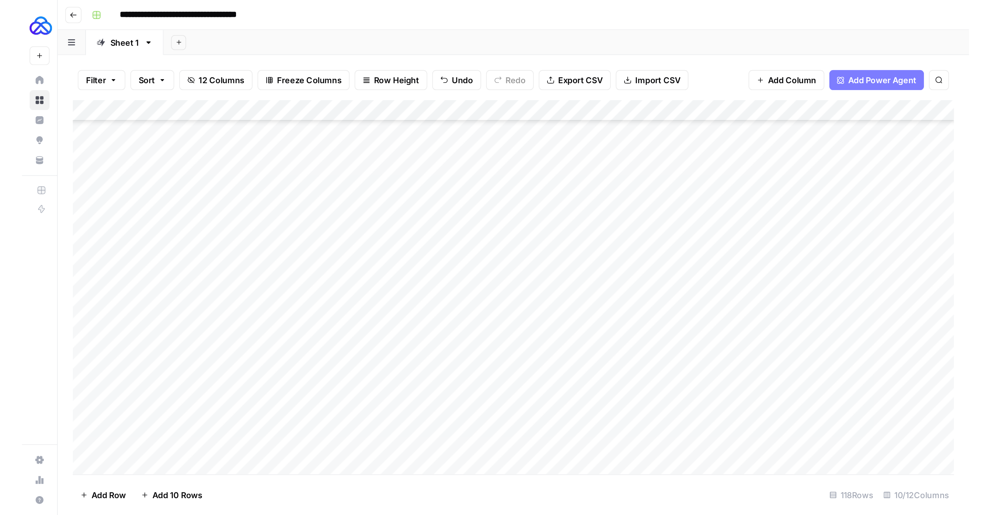
scroll to position [965, 0]
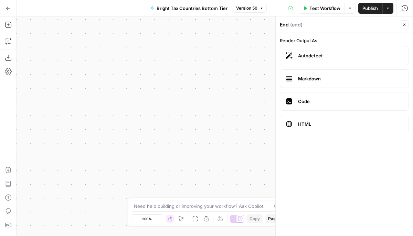
scroll to position [39, 0]
